Goal: Communication & Community: Connect with others

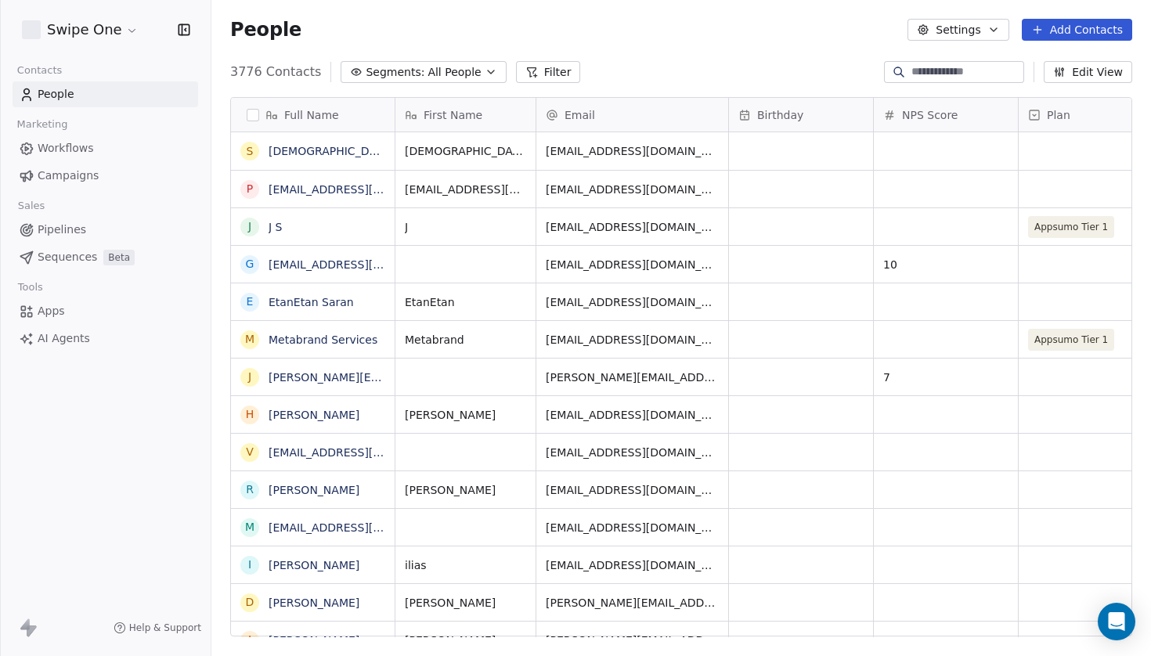
scroll to position [578, 940]
click at [925, 74] on input at bounding box center [966, 72] width 110 height 16
click at [329, 146] on link "[DEMOGRAPHIC_DATA] Personal" at bounding box center [356, 151] width 175 height 13
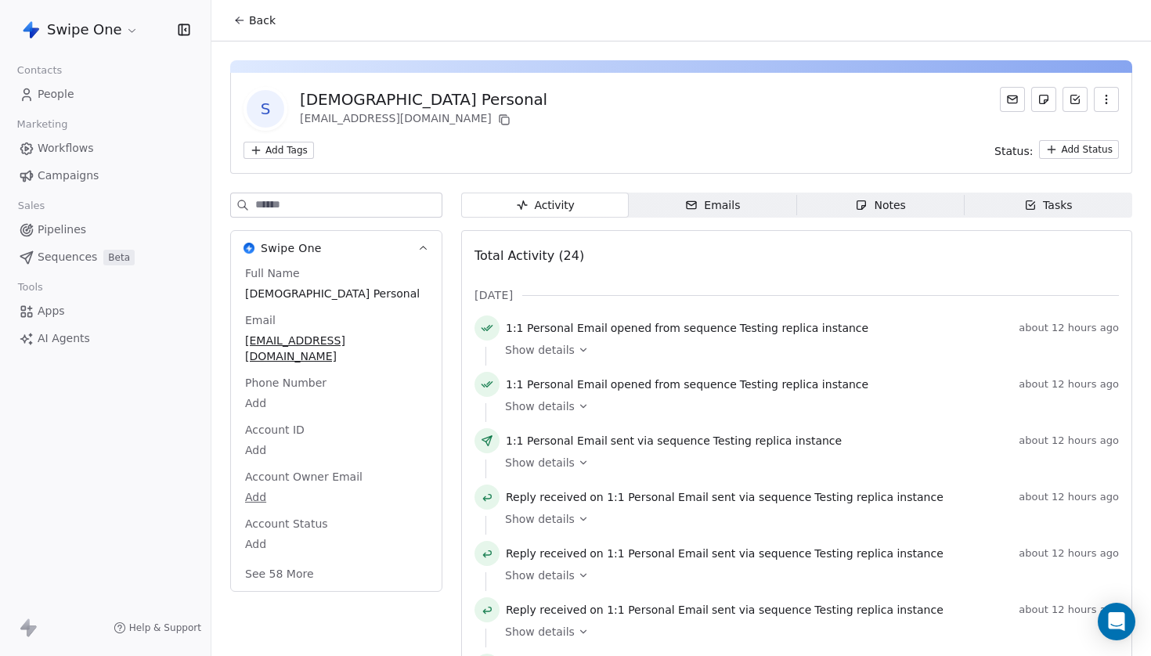
click at [746, 203] on span "Emails Emails" at bounding box center [713, 205] width 168 height 25
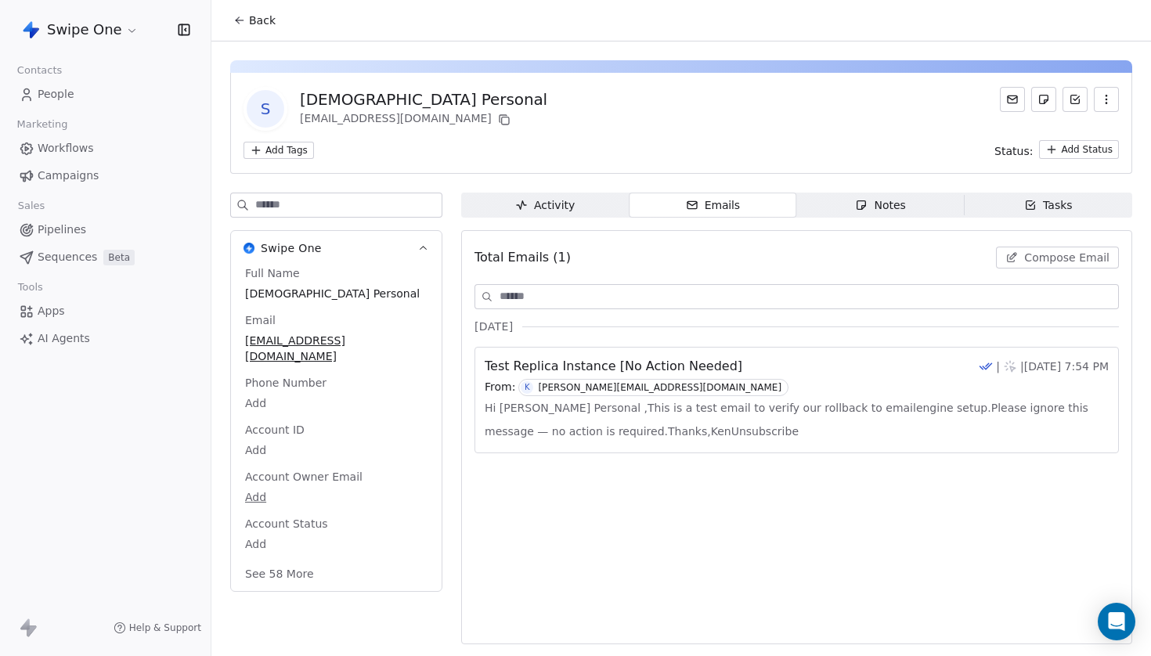
click at [589, 208] on span "Activity Activity" at bounding box center [545, 205] width 168 height 25
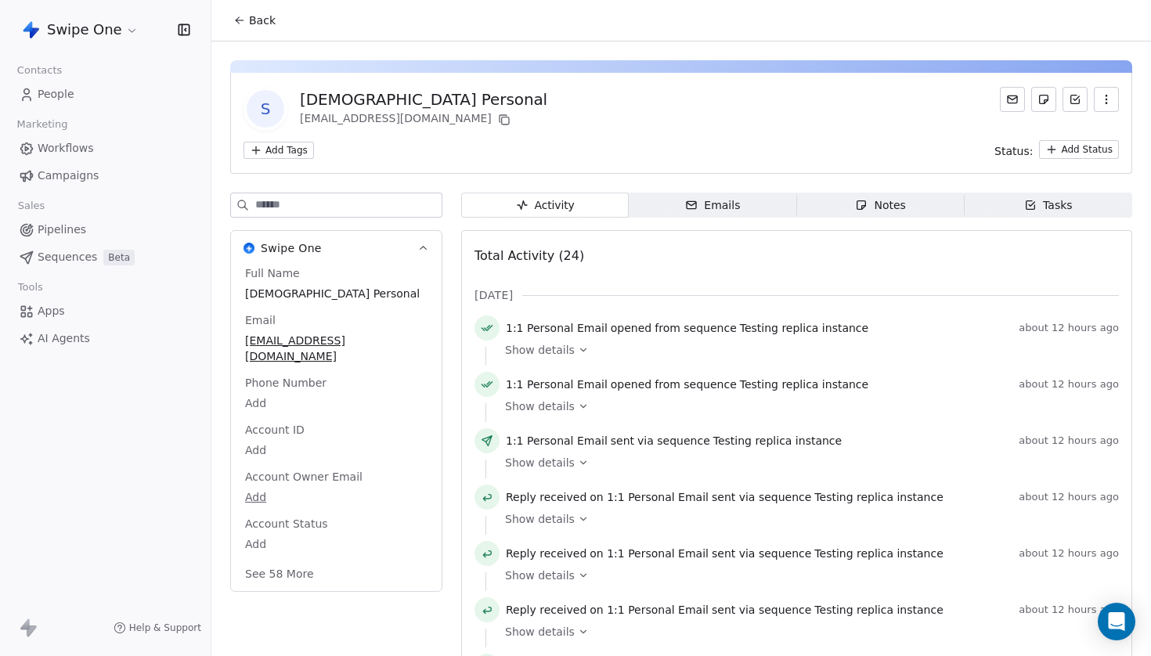
click at [1012, 93] on icon at bounding box center [1012, 99] width 13 height 13
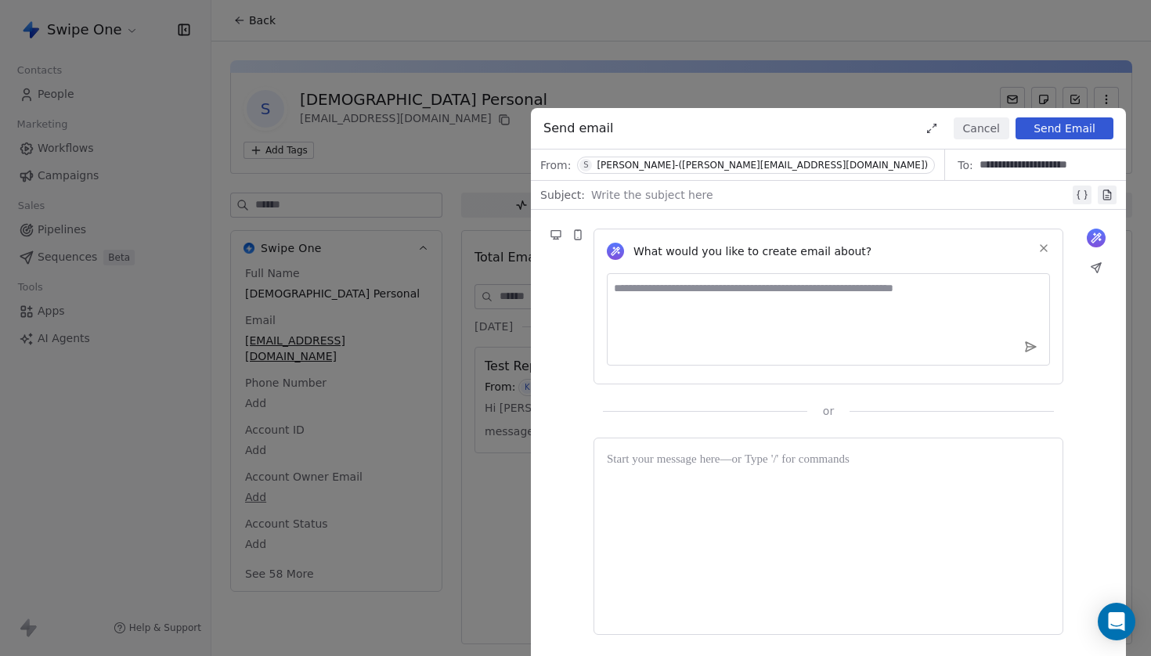
click at [1046, 246] on icon at bounding box center [1044, 248] width 6 height 6
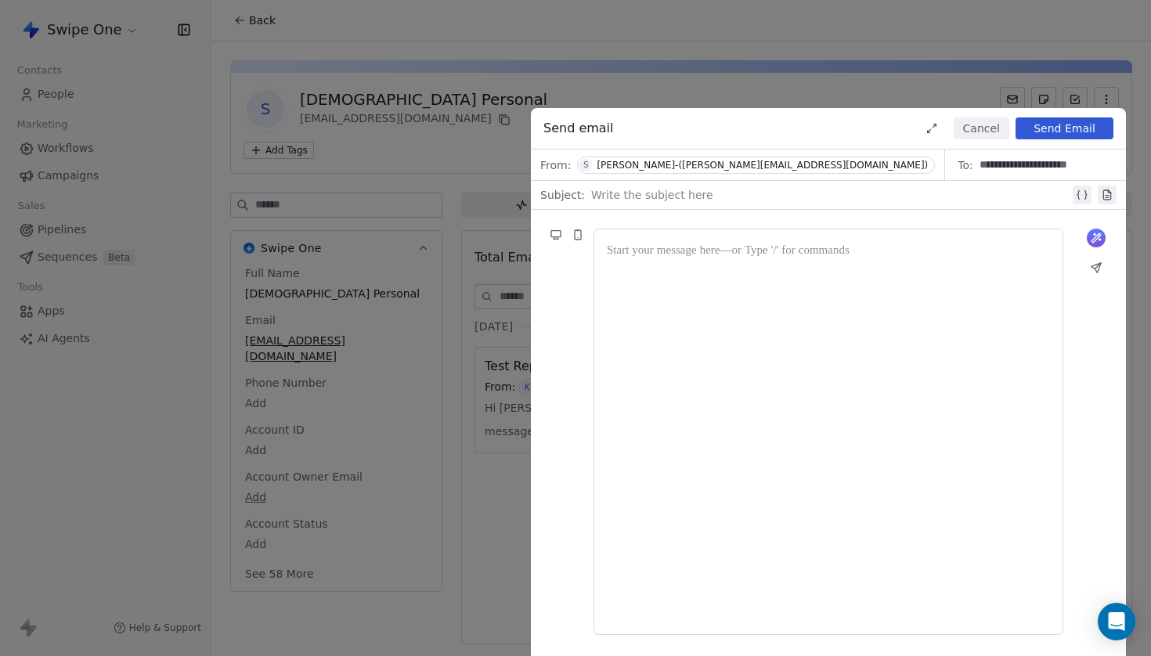
click at [719, 164] on div "[PERSON_NAME]-([PERSON_NAME][EMAIL_ADDRESS][DOMAIN_NAME])" at bounding box center [762, 165] width 331 height 11
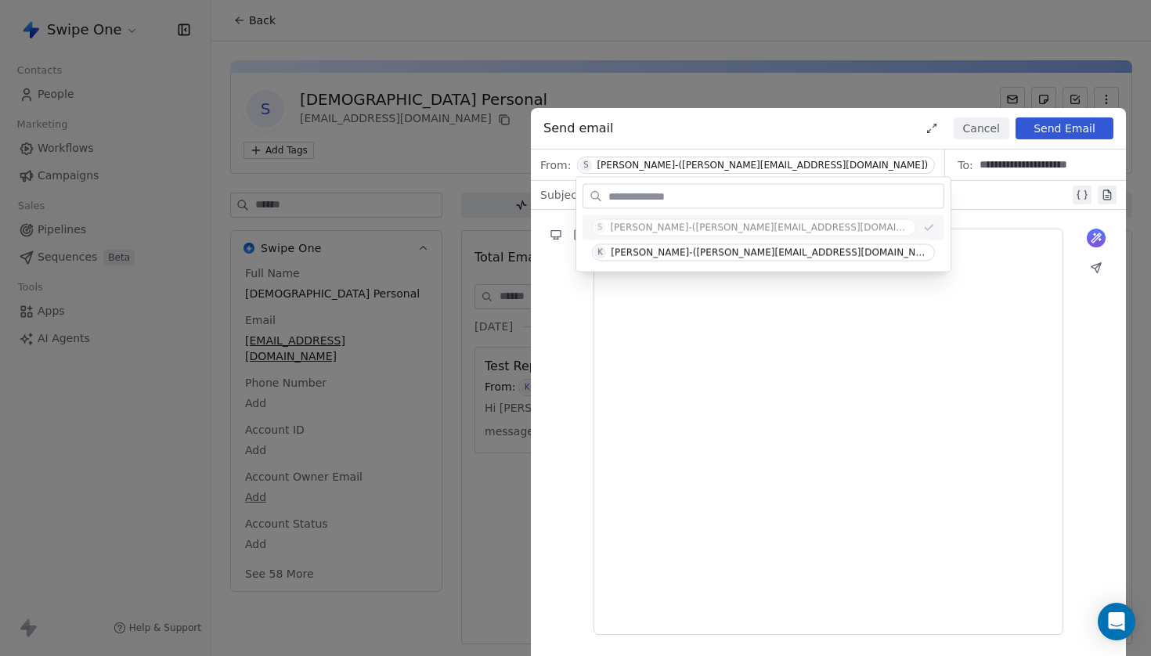
click at [714, 162] on div "[PERSON_NAME]-([PERSON_NAME][EMAIL_ADDRESS][DOMAIN_NAME])" at bounding box center [762, 165] width 331 height 11
click at [786, 142] on div "Send email Cancel Send Email" at bounding box center [828, 129] width 595 height 42
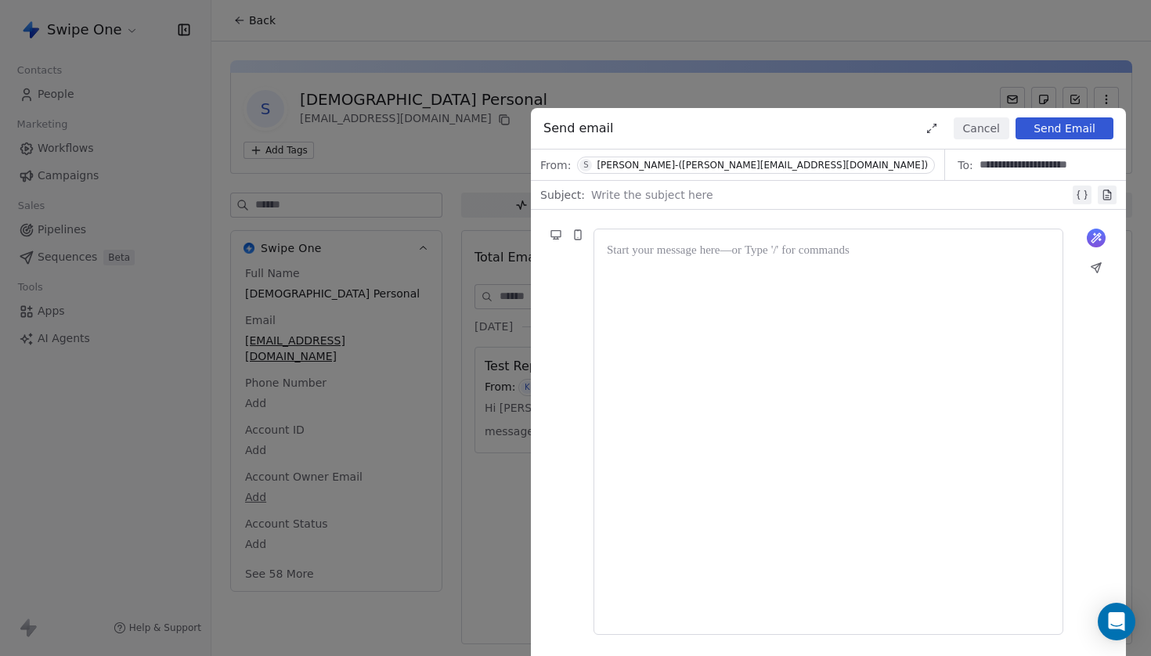
click at [686, 170] on div "[PERSON_NAME]-([PERSON_NAME][EMAIL_ADDRESS][DOMAIN_NAME])" at bounding box center [762, 165] width 331 height 11
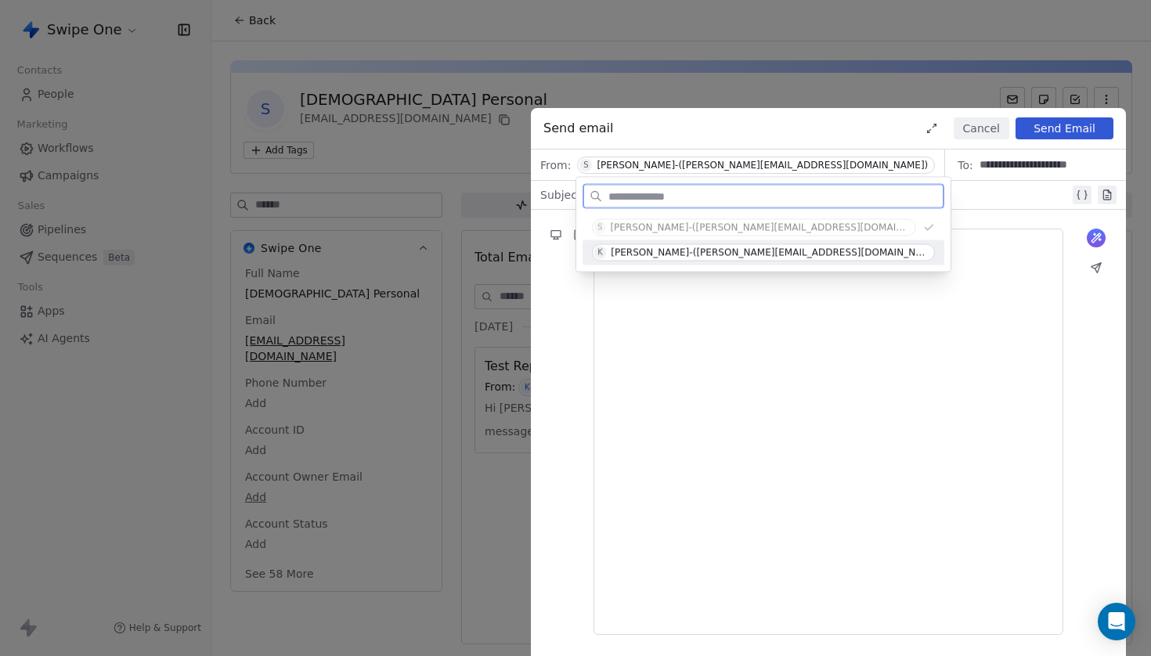
click at [678, 254] on div "[PERSON_NAME]-([PERSON_NAME][EMAIL_ADDRESS][DOMAIN_NAME])" at bounding box center [769, 252] width 317 height 11
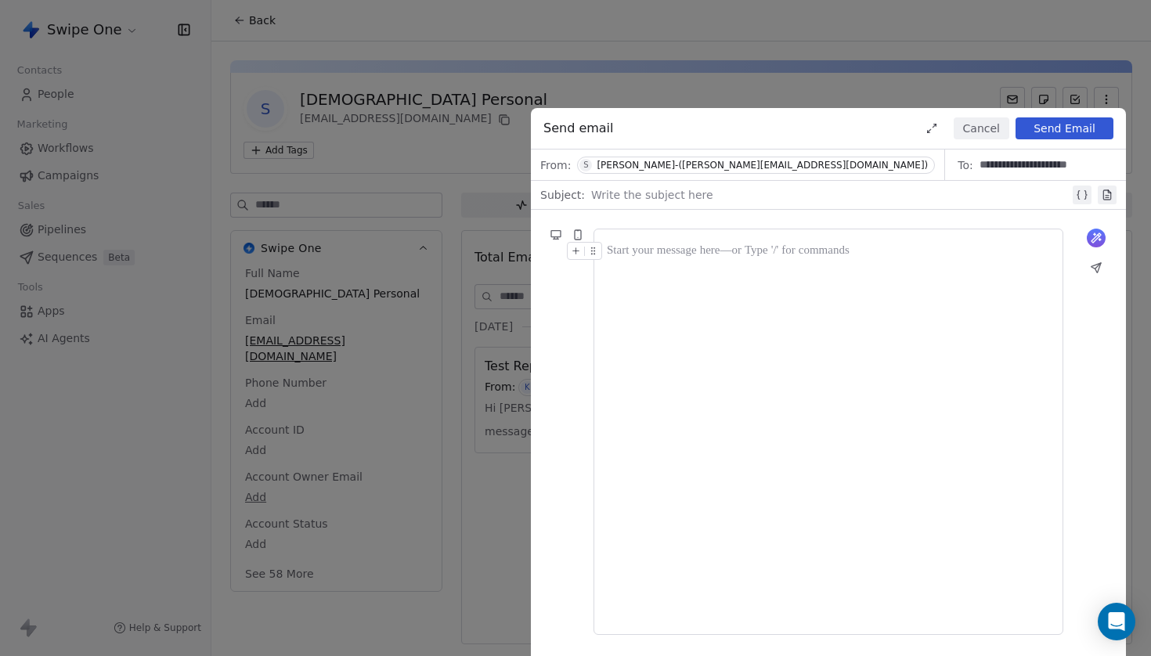
click at [726, 166] on div "[PERSON_NAME]-([PERSON_NAME][EMAIL_ADDRESS][DOMAIN_NAME])" at bounding box center [762, 165] width 331 height 11
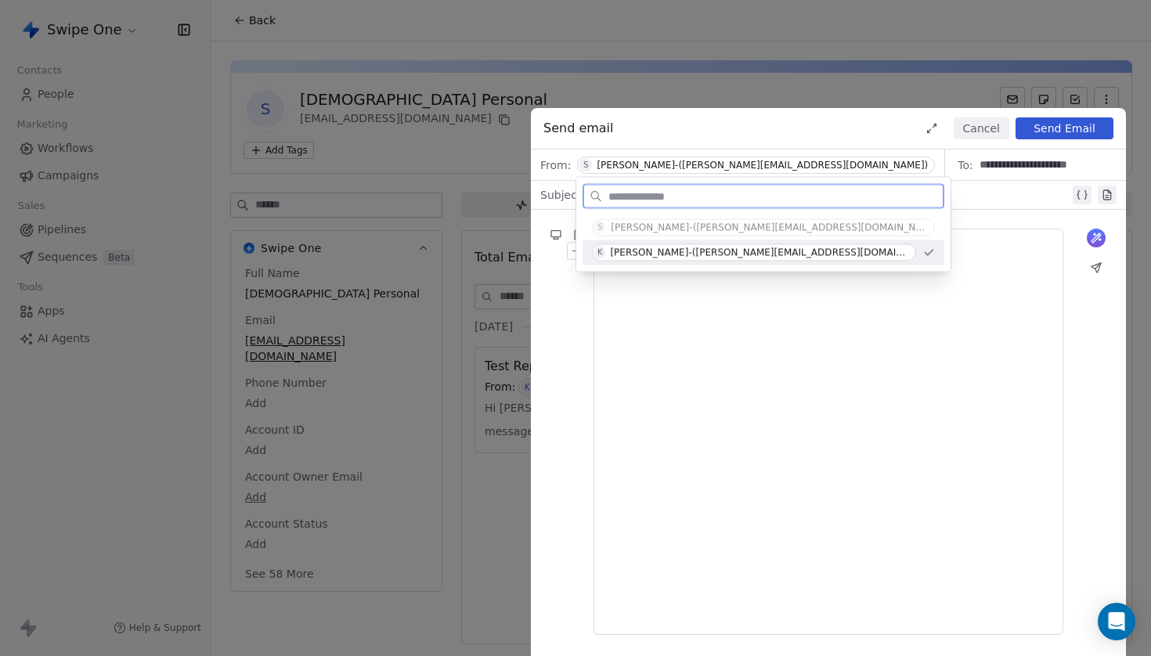
click at [712, 246] on span "K [PERSON_NAME]-([PERSON_NAME][EMAIL_ADDRESS][DOMAIN_NAME])" at bounding box center [754, 252] width 324 height 17
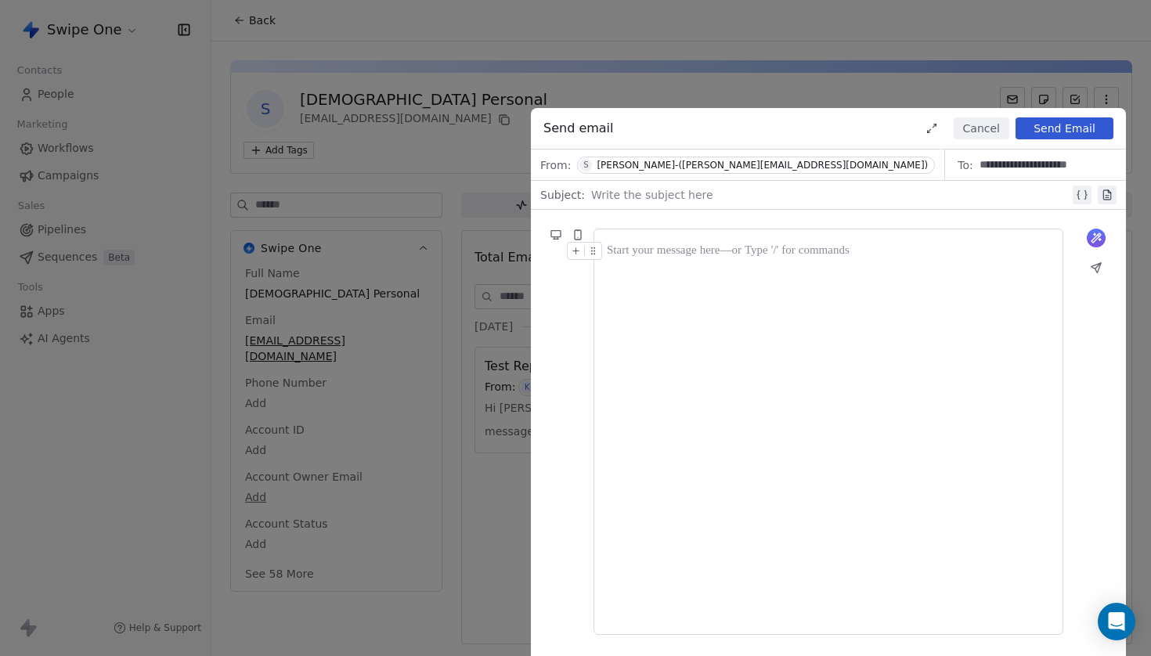
click at [731, 165] on div "[PERSON_NAME]-([PERSON_NAME][EMAIL_ADDRESS][DOMAIN_NAME])" at bounding box center [762, 165] width 331 height 11
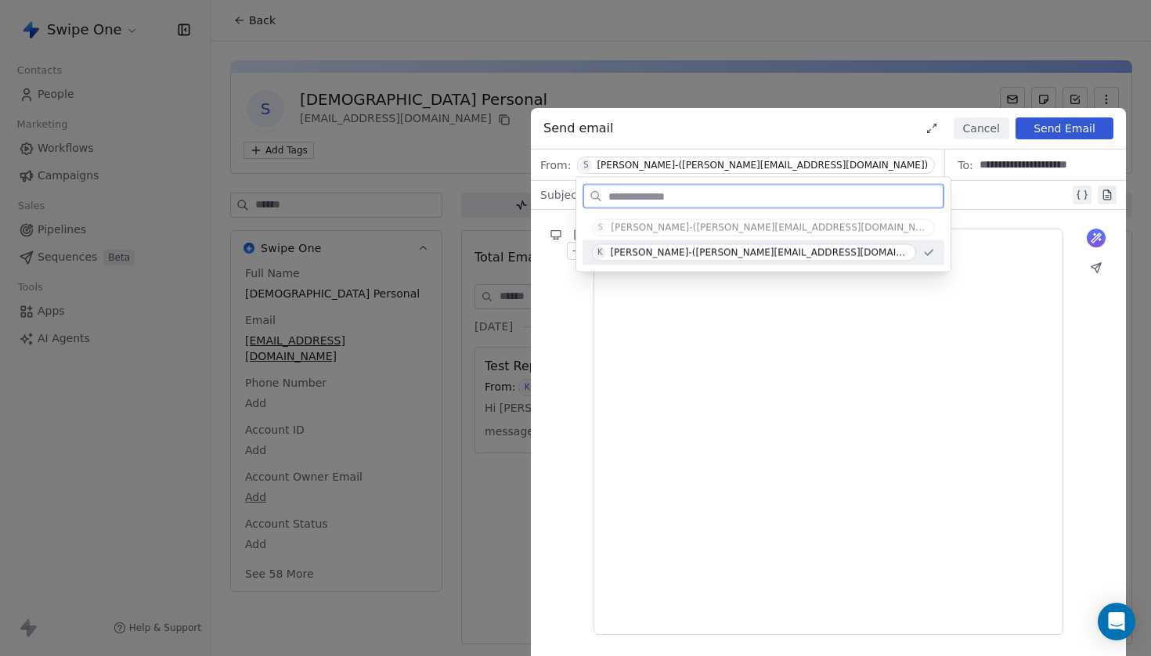
click at [781, 381] on div at bounding box center [828, 432] width 443 height 380
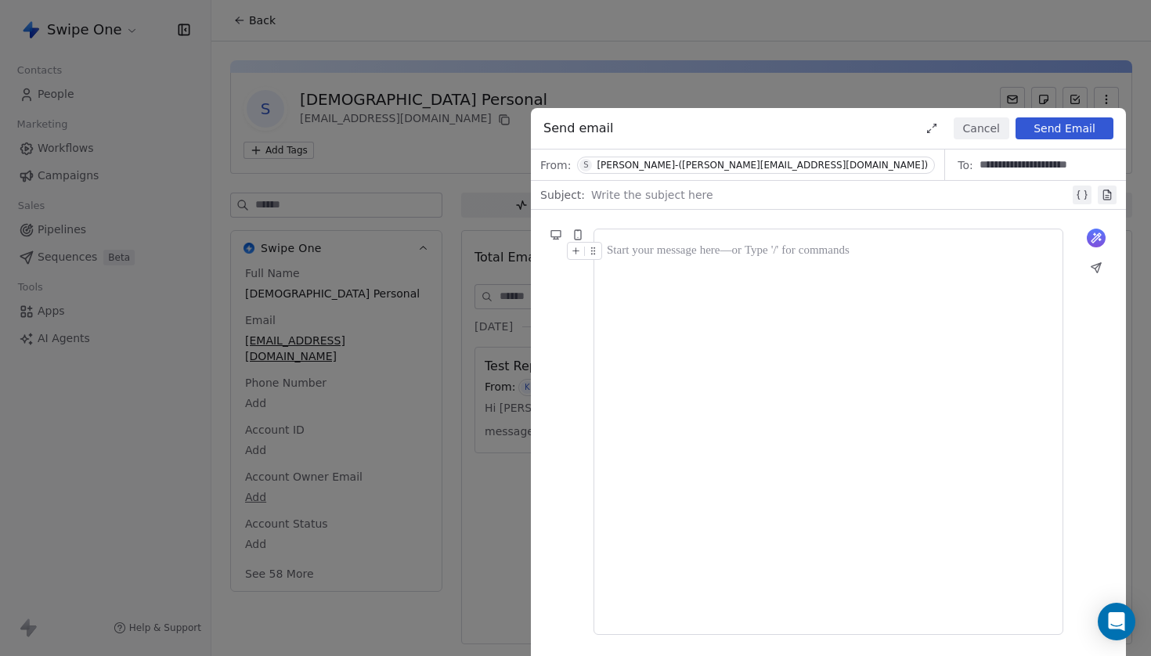
click at [759, 317] on div at bounding box center [828, 432] width 443 height 380
click at [677, 190] on div at bounding box center [830, 195] width 478 height 19
click at [1058, 134] on button "Send Email" at bounding box center [1065, 128] width 98 height 22
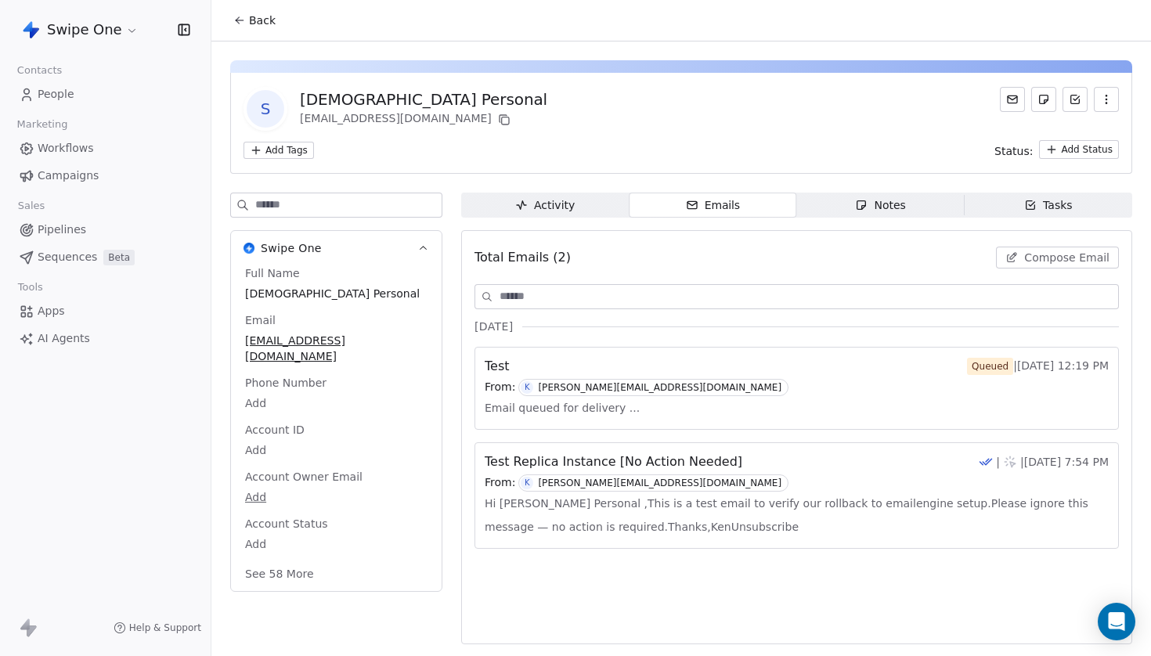
click at [673, 375] on div "Test Queued | [DATE] 12:19 PM" at bounding box center [797, 366] width 624 height 19
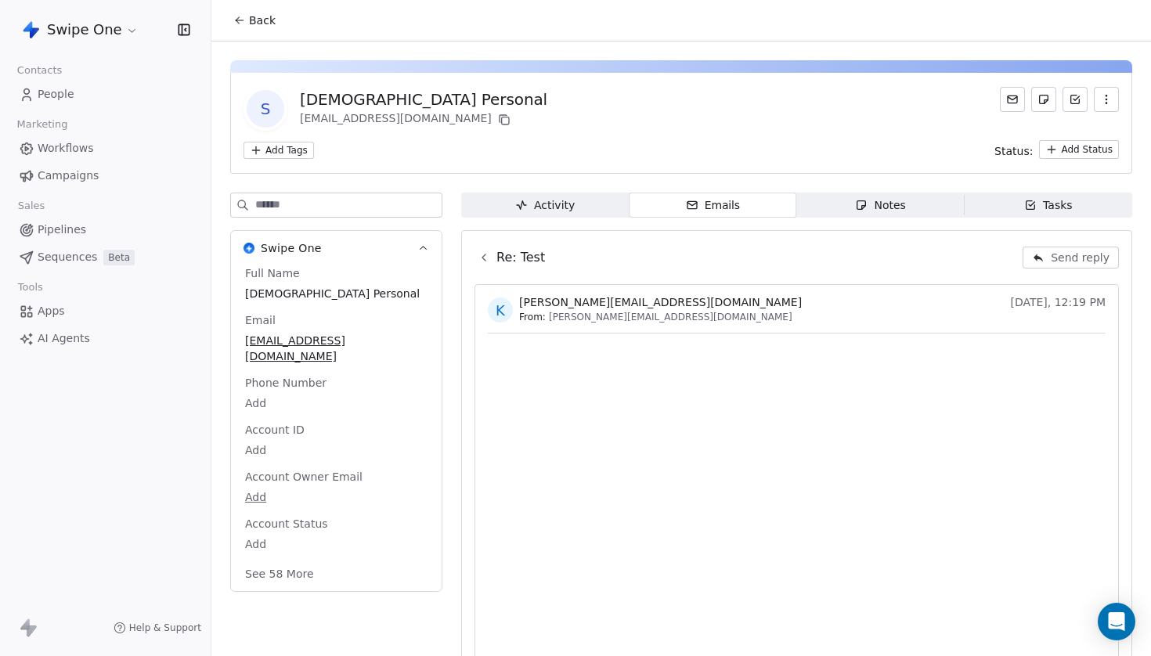
click at [576, 321] on span "[PERSON_NAME][EMAIL_ADDRESS][DOMAIN_NAME]" at bounding box center [671, 317] width 244 height 13
click at [657, 332] on div "k [PERSON_NAME][EMAIL_ADDRESS][DOMAIN_NAME] From: [PERSON_NAME][EMAIL_ADDRESS][…" at bounding box center [797, 475] width 644 height 382
click at [484, 259] on icon at bounding box center [483, 257] width 3 height 6
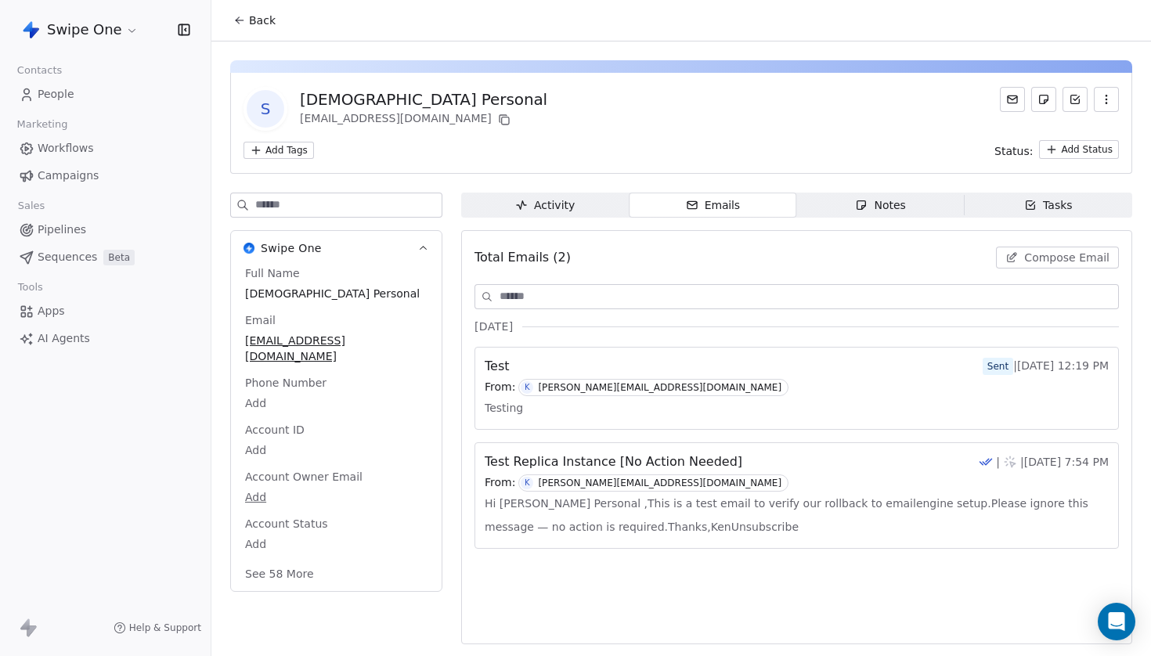
click at [561, 198] on div "Activity" at bounding box center [545, 205] width 60 height 16
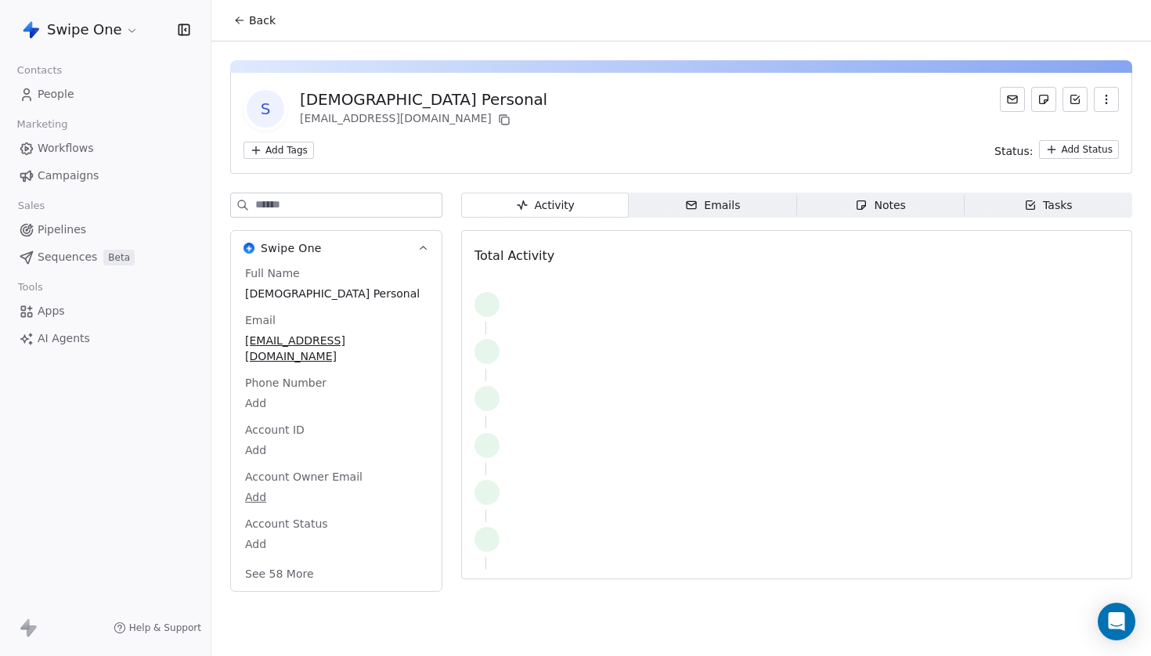
click at [724, 206] on div "Emails" at bounding box center [712, 205] width 55 height 16
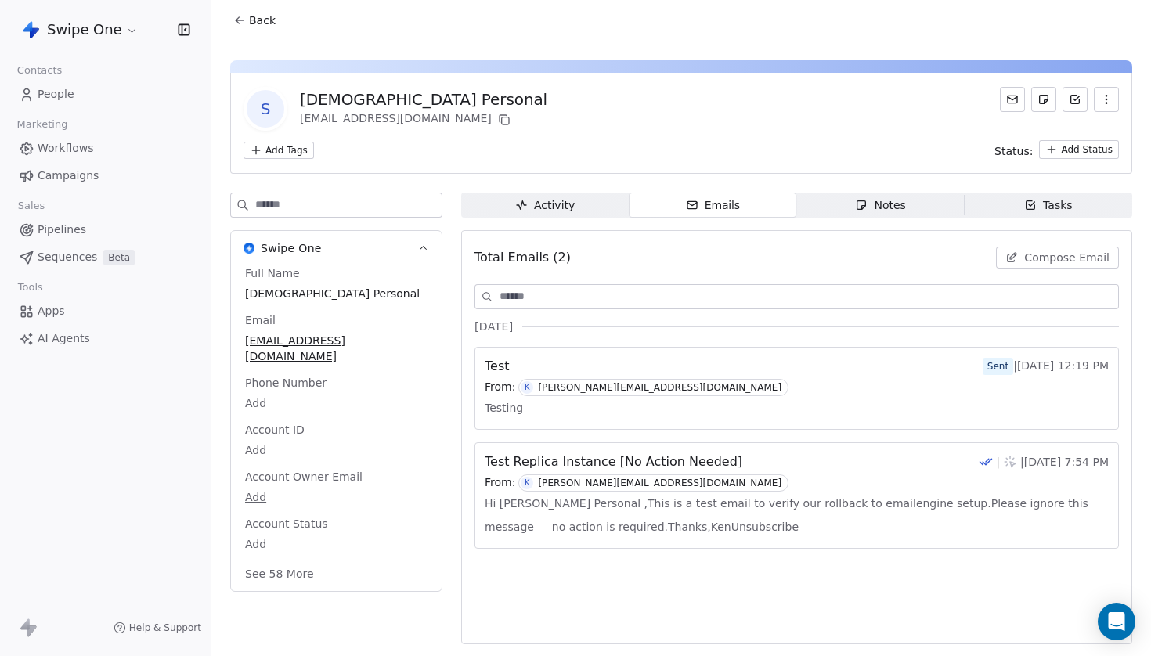
click at [605, 202] on span "Activity Activity" at bounding box center [545, 205] width 168 height 25
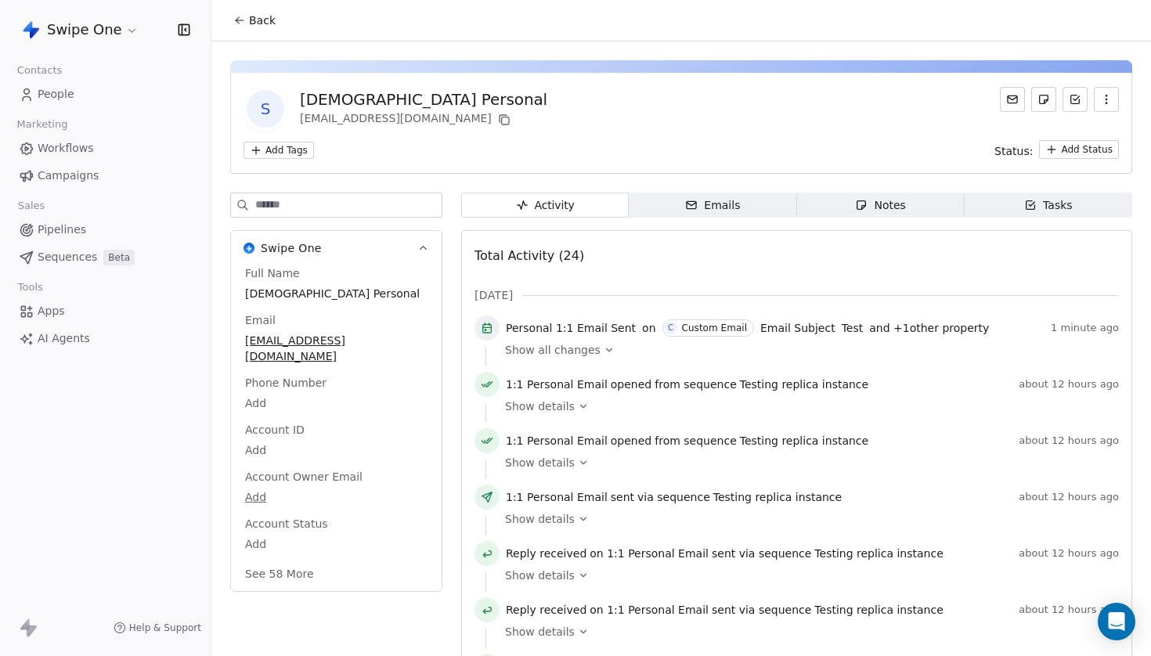
click at [720, 330] on div "Custom Email" at bounding box center [714, 328] width 65 height 11
click at [740, 387] on span "Testing replica instance" at bounding box center [804, 385] width 128 height 16
click at [706, 330] on div "Custom Email" at bounding box center [714, 328] width 65 height 11
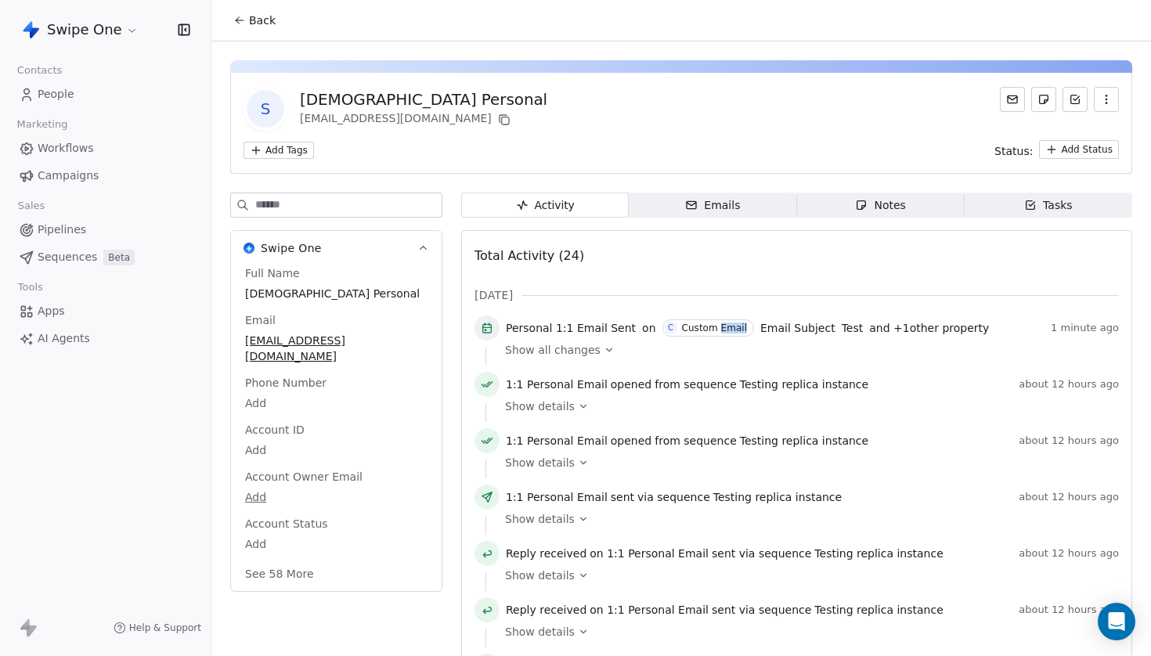
click at [706, 330] on div "Custom Email" at bounding box center [714, 328] width 65 height 11
click at [705, 378] on span "from sequence" at bounding box center [696, 385] width 82 height 16
click at [249, 23] on span "Back" at bounding box center [262, 21] width 27 height 16
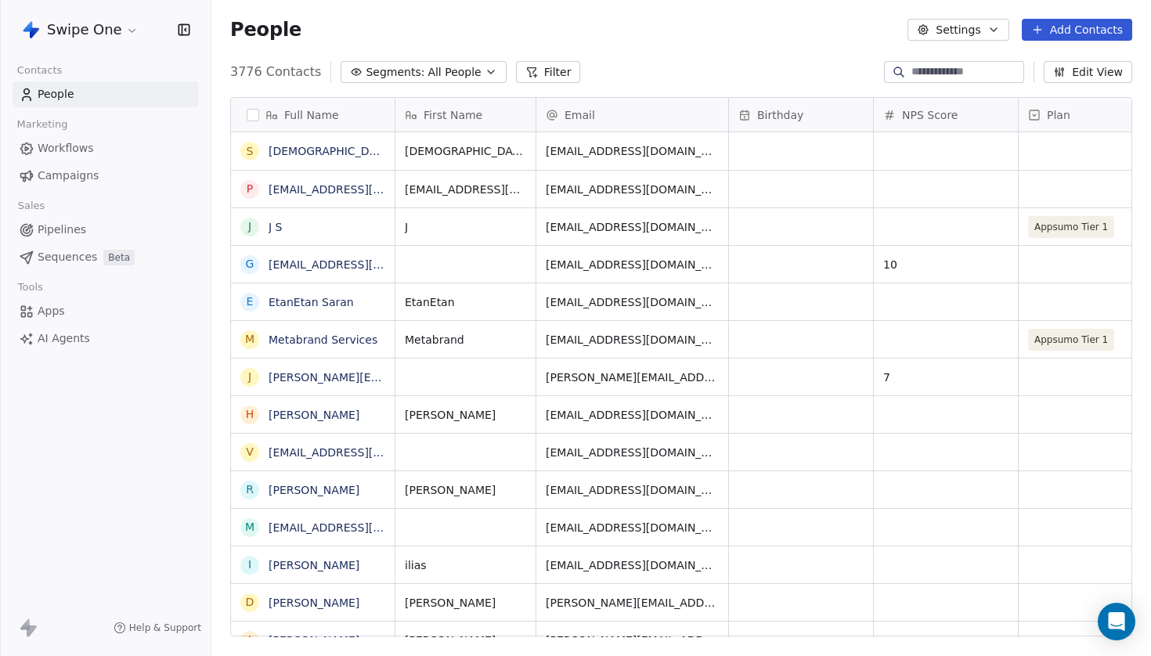
scroll to position [578, 940]
click at [447, 74] on span "All People" at bounding box center [454, 72] width 53 height 16
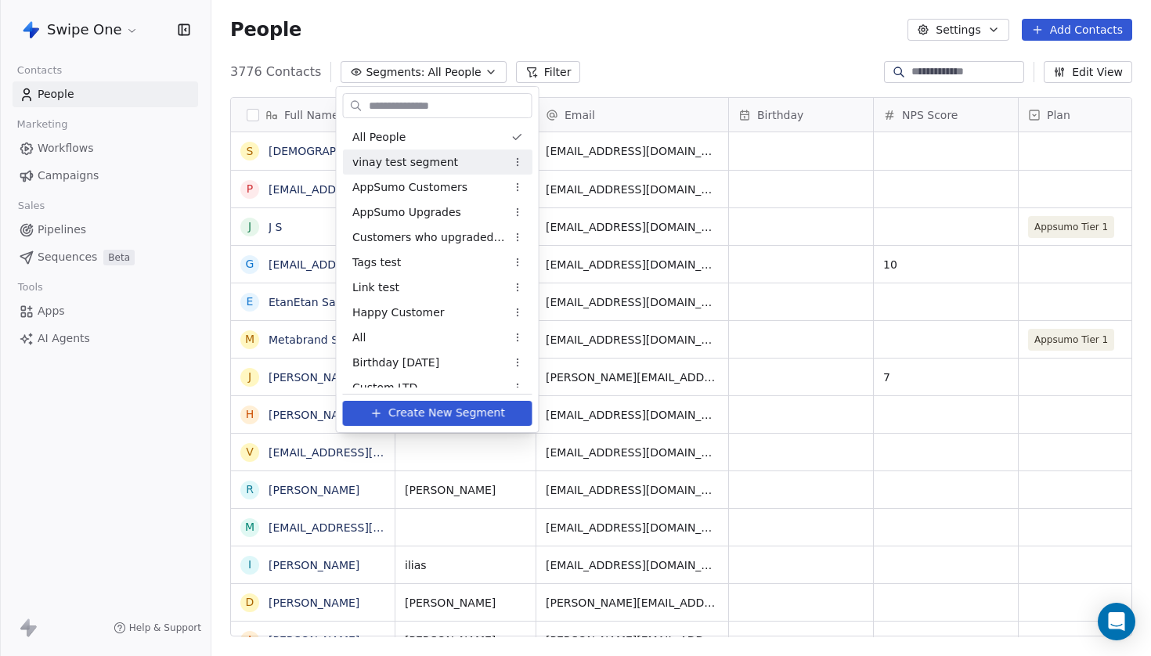
click at [601, 77] on html "Swipe One Contacts People Marketing Workflows Campaigns Sales Pipelines Sequenc…" at bounding box center [575, 328] width 1151 height 656
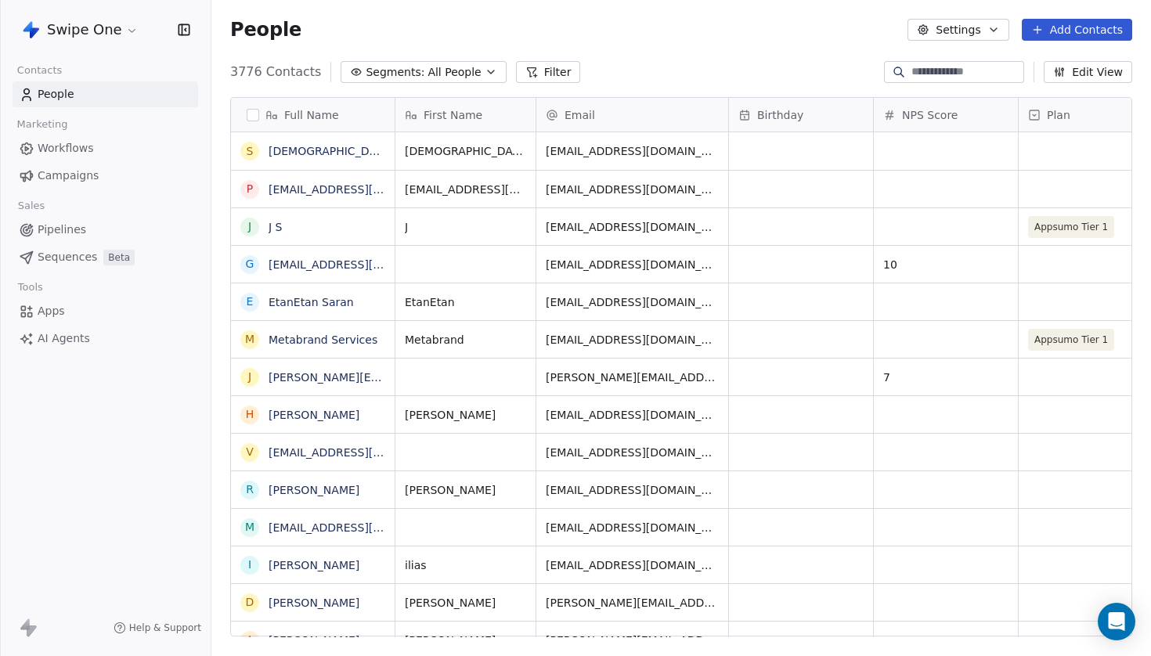
click at [84, 96] on link "People" at bounding box center [106, 94] width 186 height 26
